Goal: Information Seeking & Learning: Learn about a topic

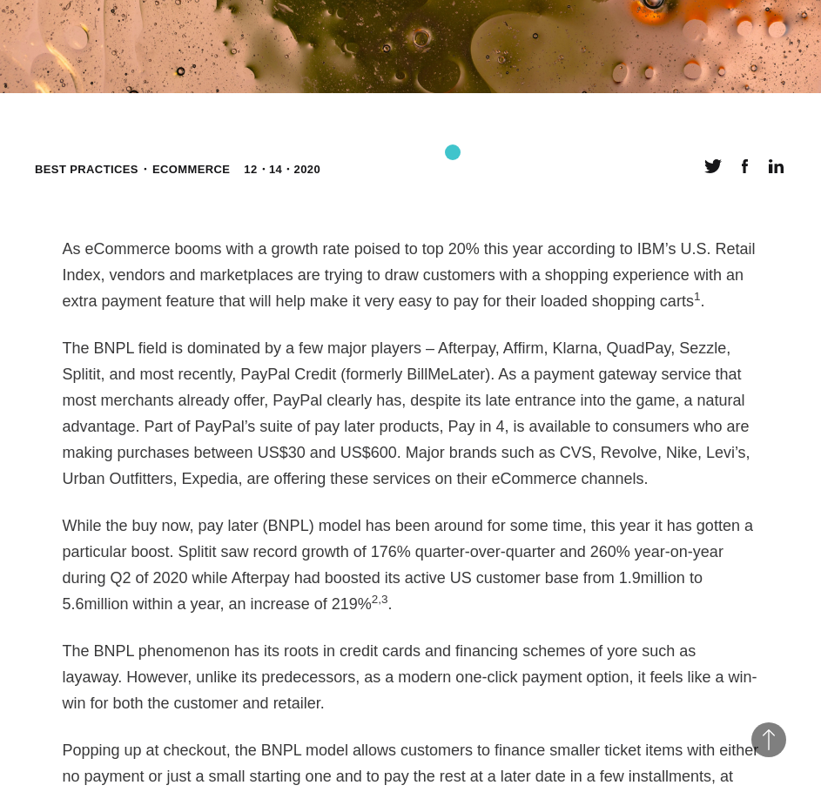
scroll to position [870, 0]
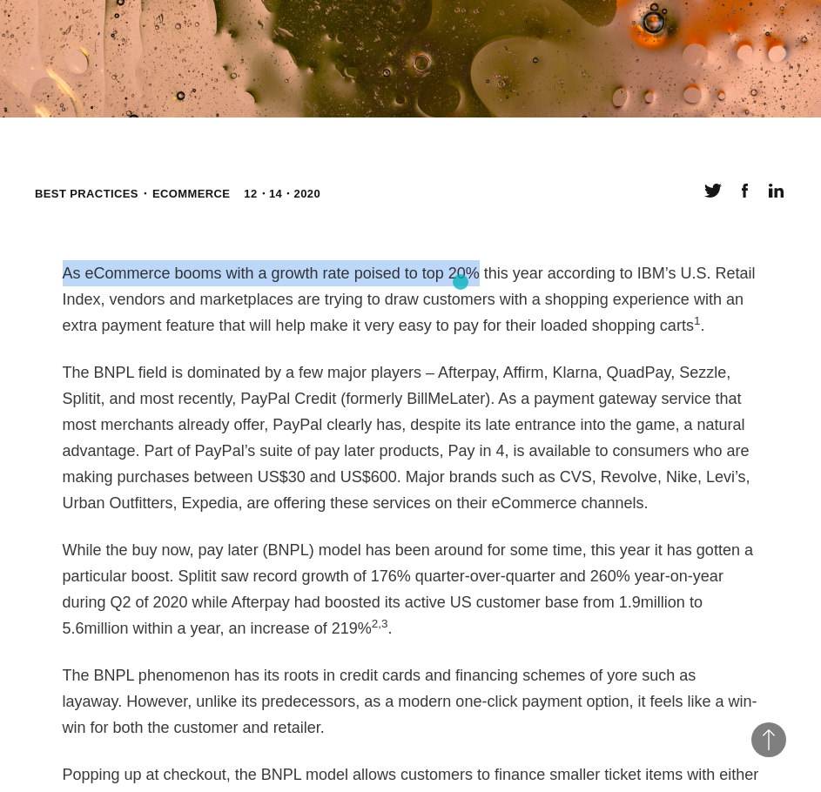
drag, startPoint x: 64, startPoint y: 105, endPoint x: 460, endPoint y: 282, distance: 434.4
click at [460, 282] on p "As eCommerce booms with a growth rate poised to top 20% this year according to …" at bounding box center [411, 299] width 696 height 78
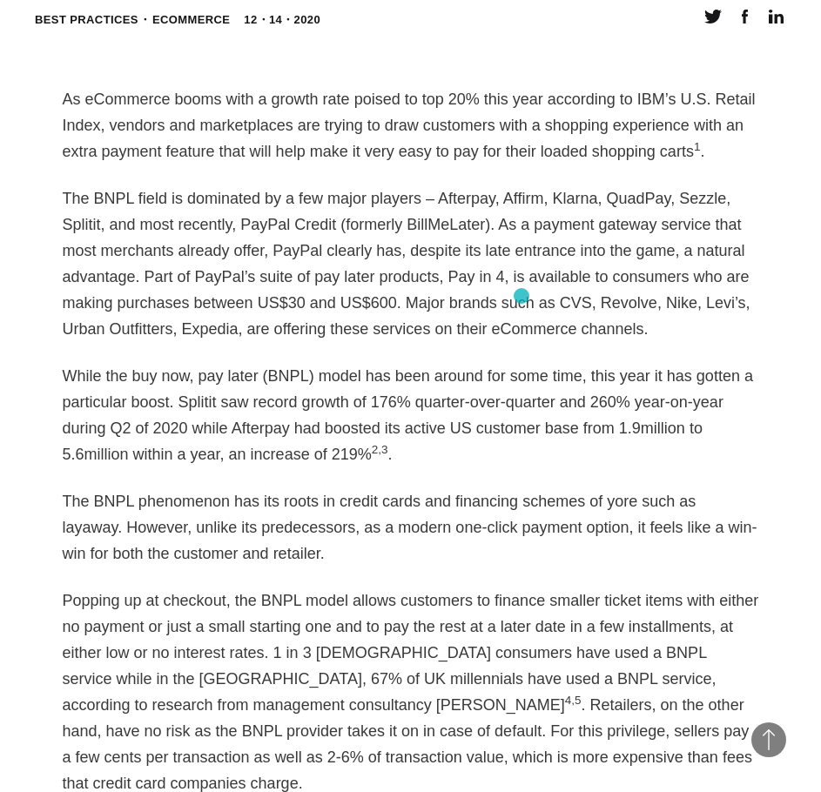
click at [521, 296] on p "The BNPL field is dominated by a few major players – Afterpay, Affirm, Klarna, …" at bounding box center [411, 263] width 696 height 157
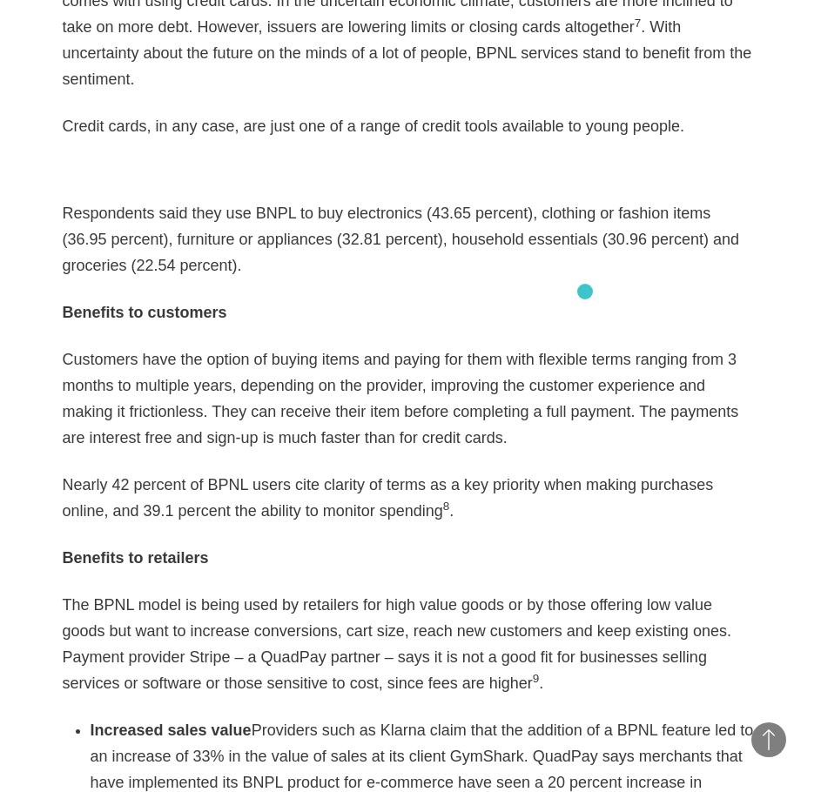
scroll to position [2176, 0]
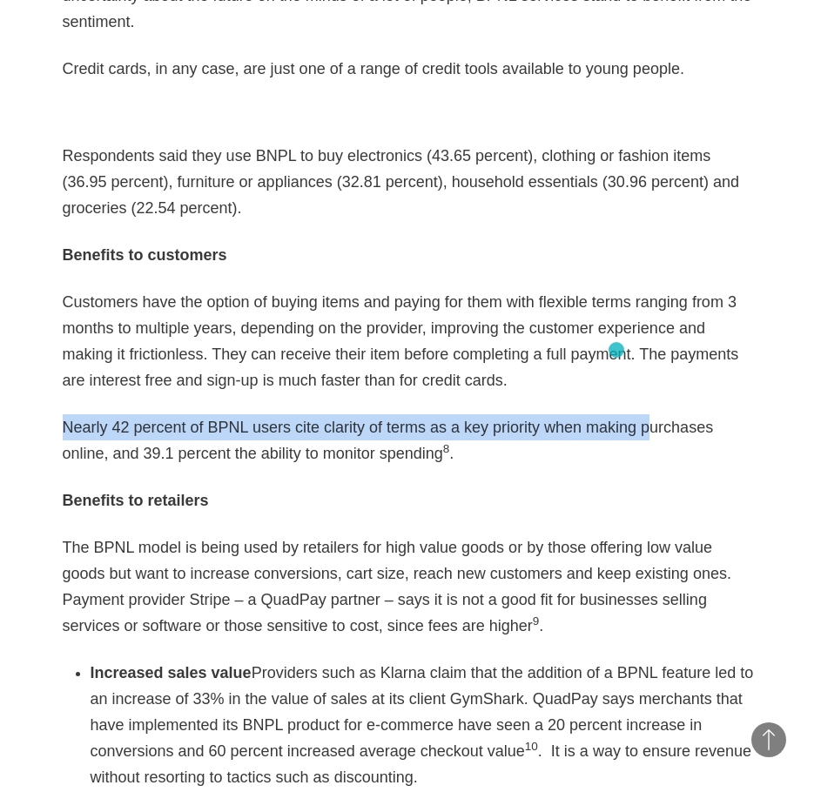
drag, startPoint x: 51, startPoint y: 375, endPoint x: 616, endPoint y: 350, distance: 565.4
click at [616, 350] on article "As eCommerce booms with a growth rate poised to top 20% this year according to …" at bounding box center [411, 722] width 748 height 3534
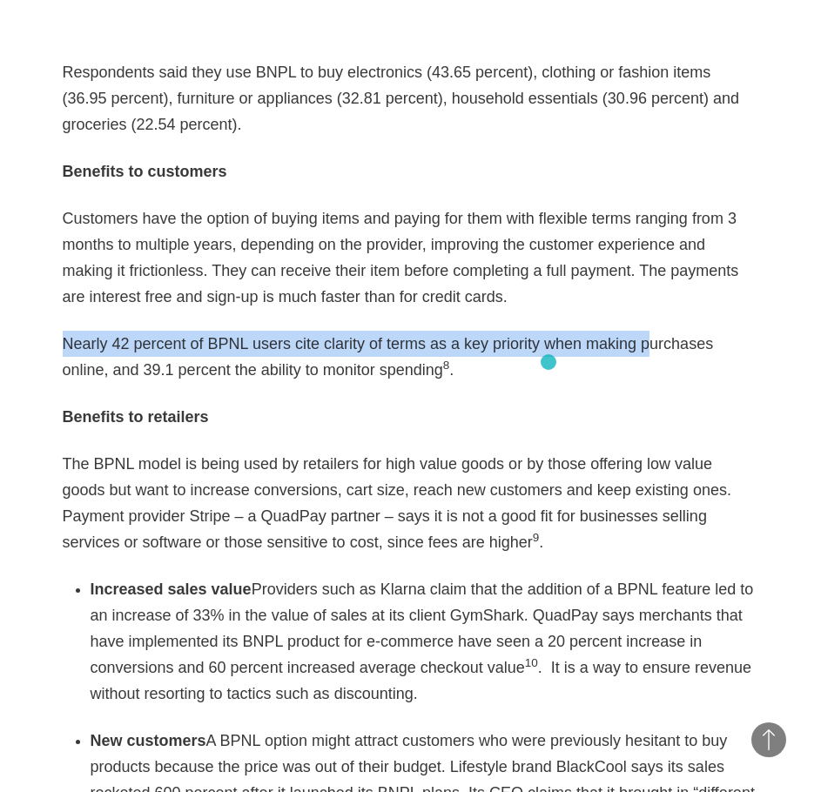
scroll to position [2350, 0]
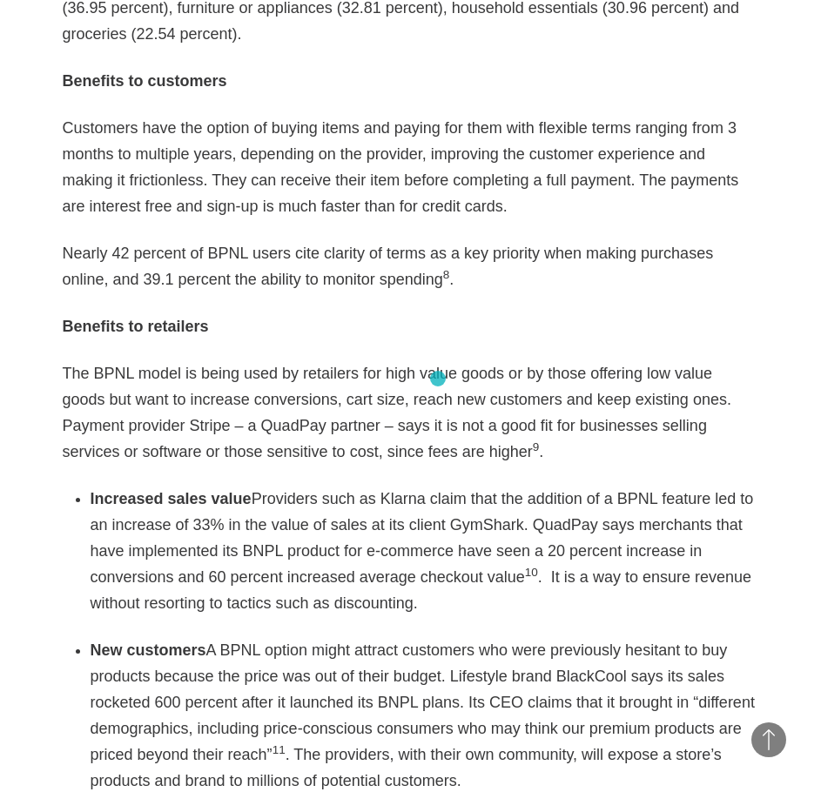
click at [438, 379] on p "The BPNL model is being used by retailers for high value goods or by those offe…" at bounding box center [411, 412] width 696 height 104
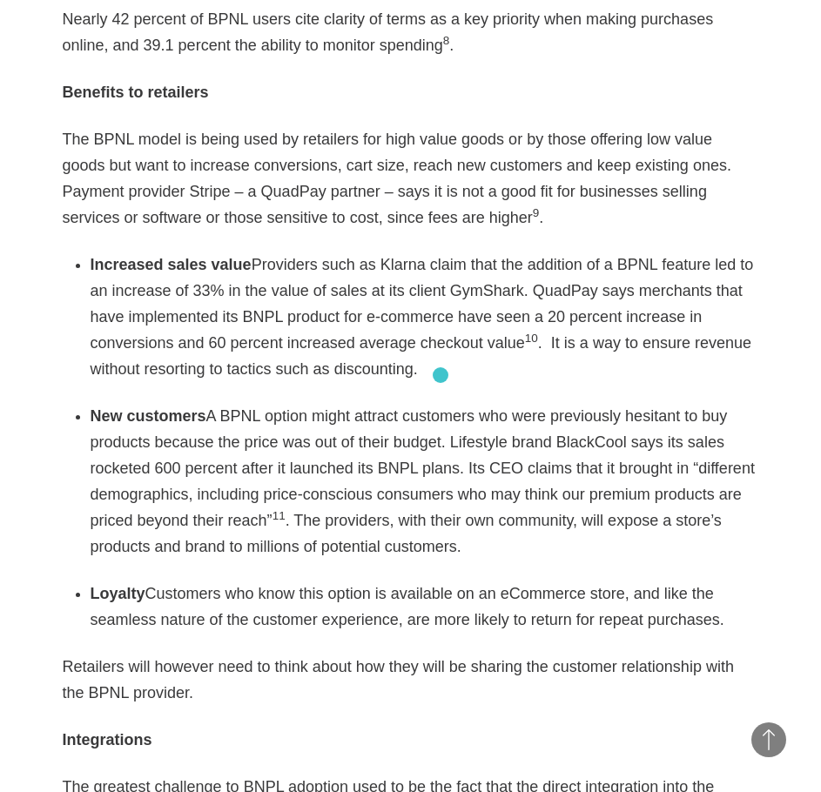
scroll to position [2698, 0]
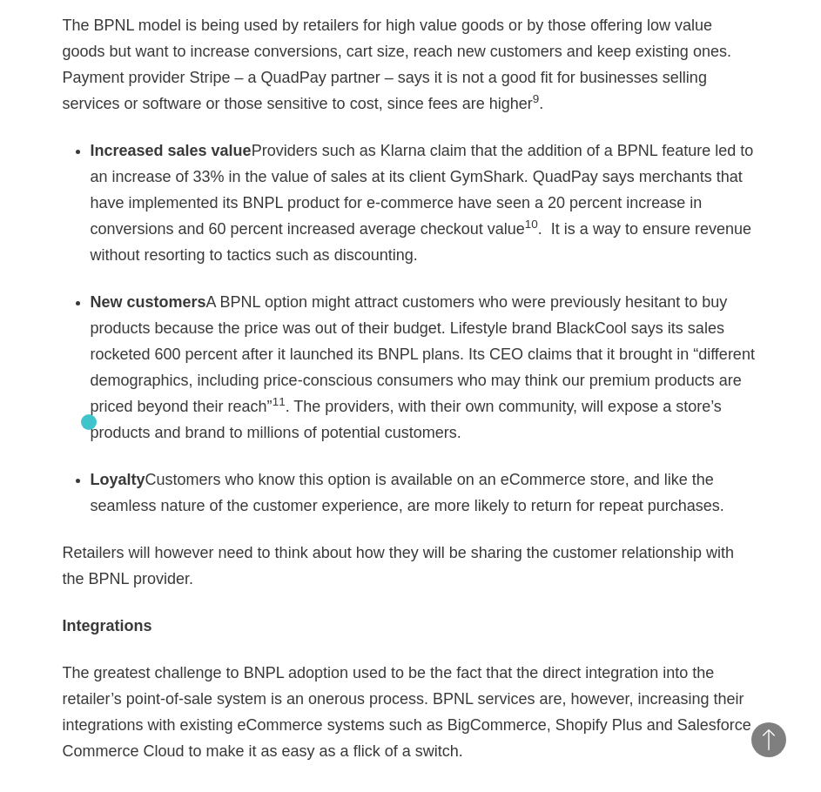
drag, startPoint x: 662, startPoint y: 457, endPoint x: 89, endPoint y: 422, distance: 574.6
click at [89, 422] on div "As eCommerce booms with a growth rate poised to top 20% this year according to …" at bounding box center [411, 165] width 696 height 3464
copy li "Loyalty Customers who know this option is available on an eCommerce store, and …"
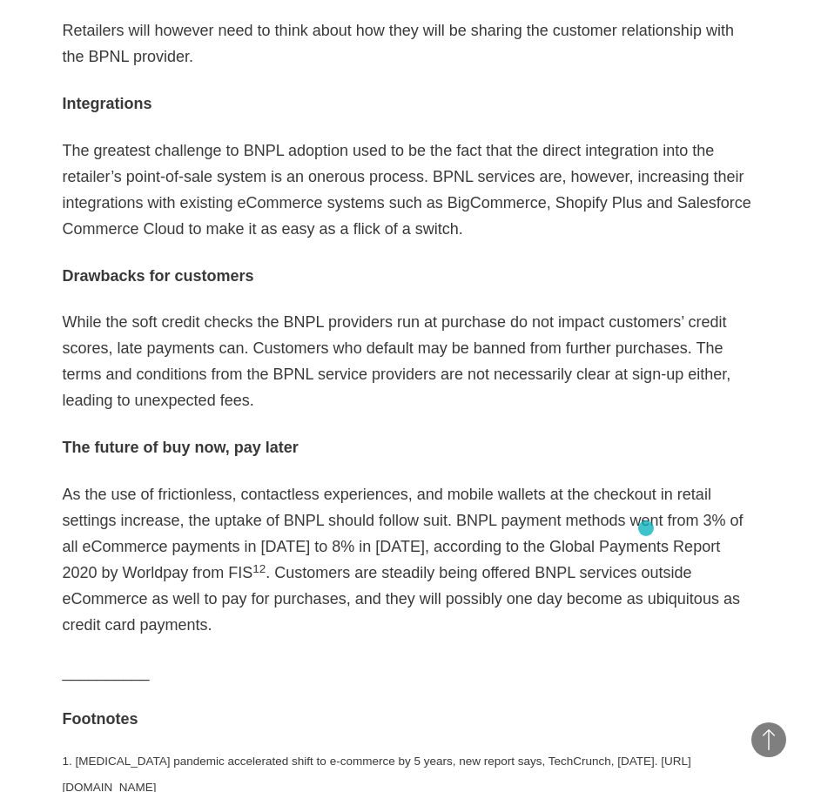
scroll to position [3307, 0]
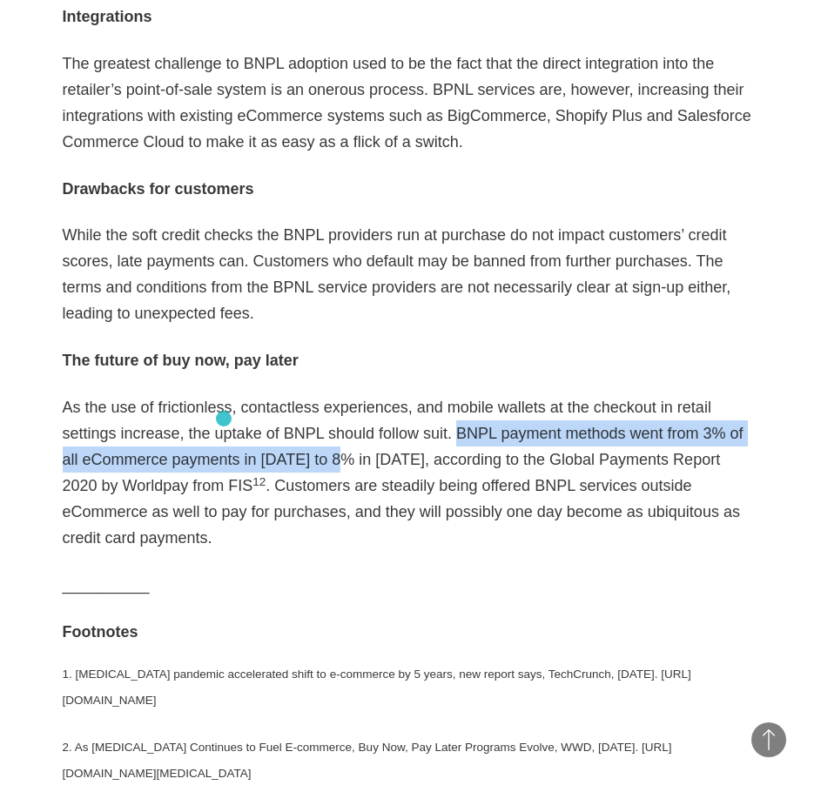
drag, startPoint x: 377, startPoint y: 382, endPoint x: 224, endPoint y: 419, distance: 157.5
click at [224, 419] on p "As the use of frictionless, contactless experiences, and mobile wallets at the …" at bounding box center [411, 472] width 696 height 157
copy p "BNPL payment methods went from 3% of all eCommerce payments in [DATE] to 8%"
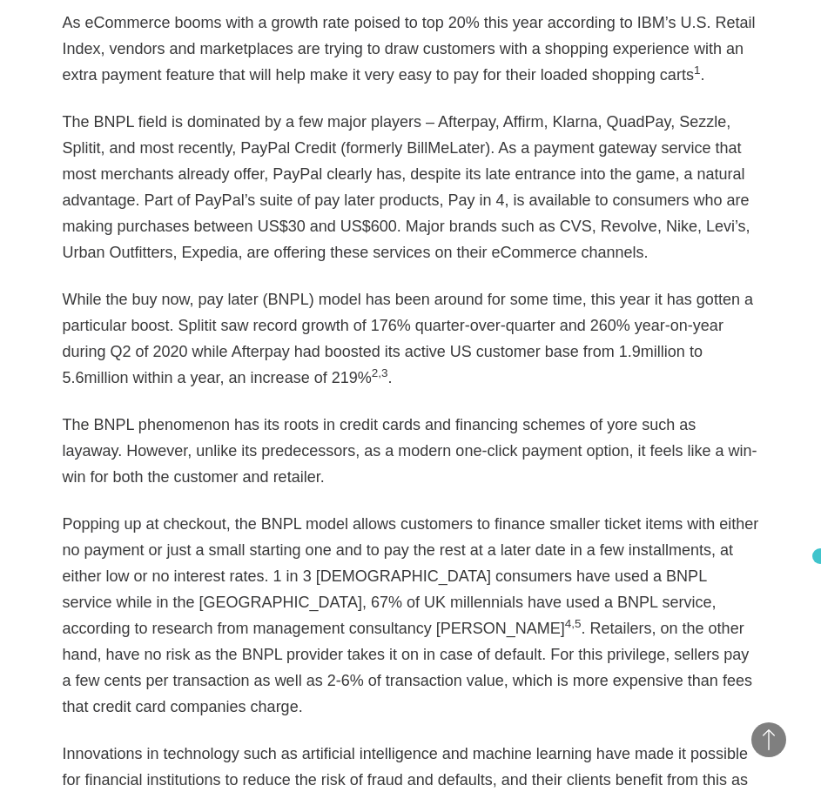
scroll to position [1128, 0]
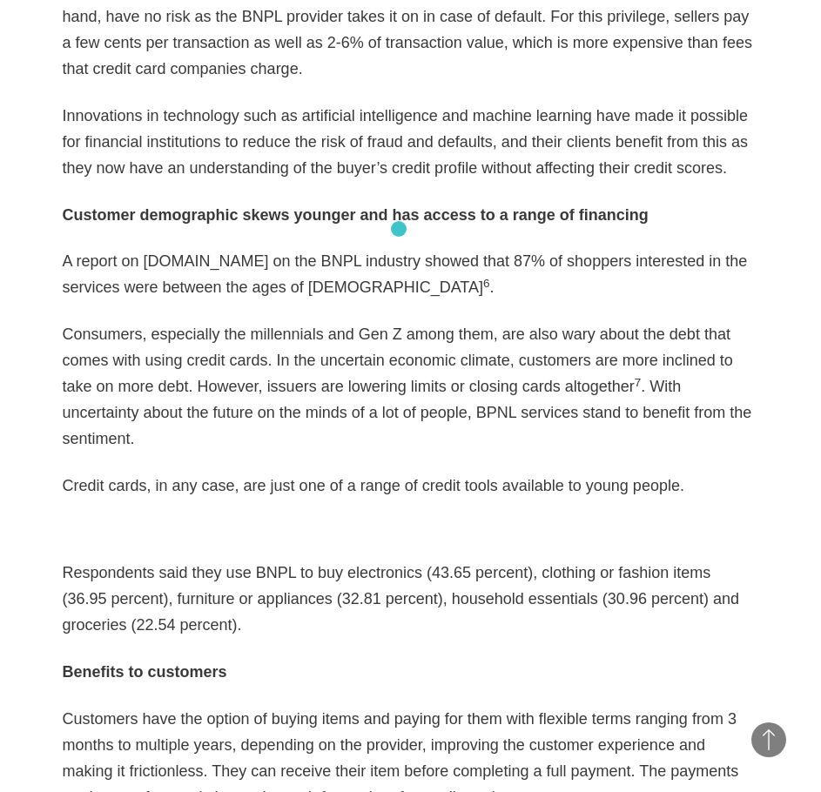
scroll to position [1737, 0]
